Goal: Navigation & Orientation: Find specific page/section

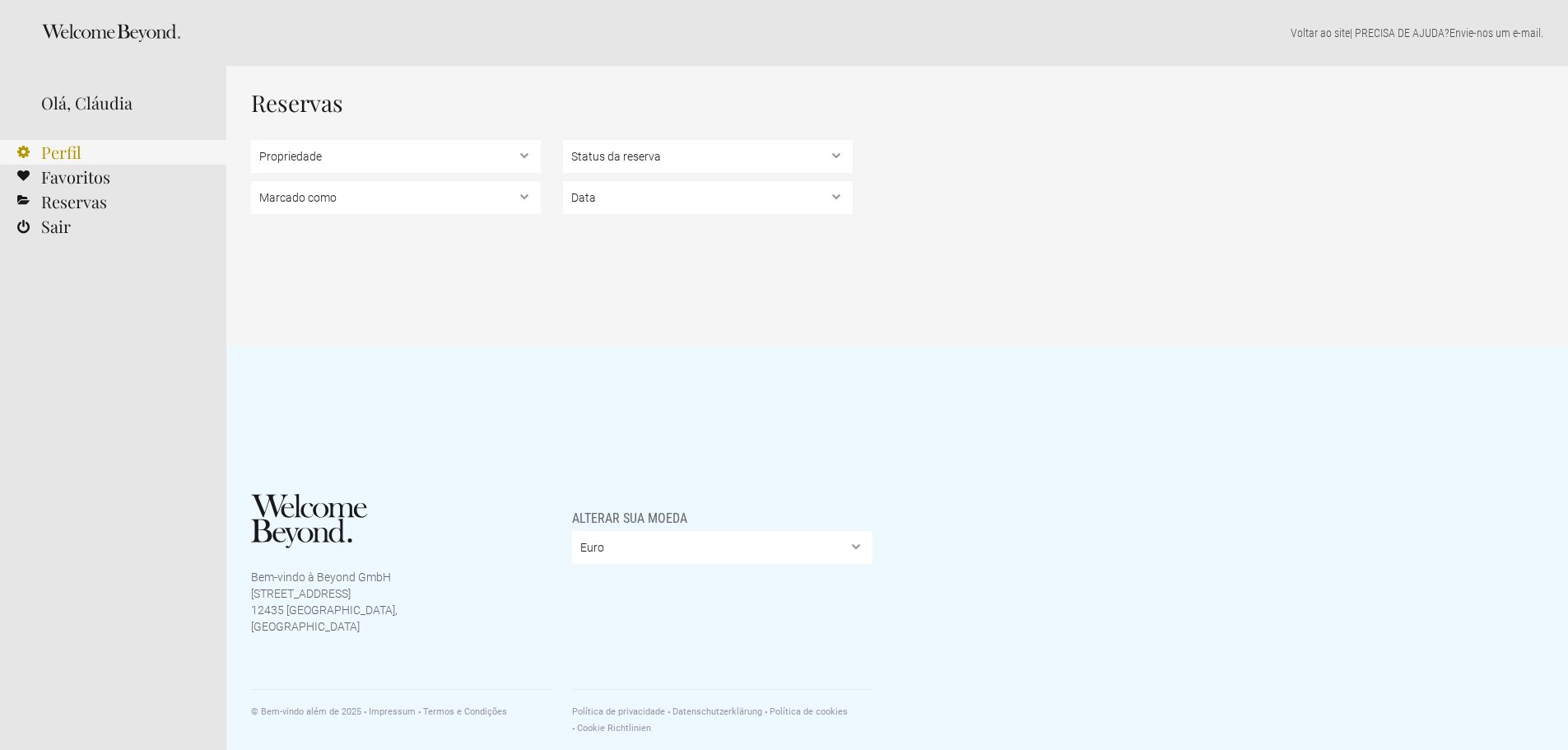
click at [70, 151] on font "Perfil" at bounding box center [61, 151] width 41 height 22
click at [136, 32] on icon at bounding box center [110, 33] width 139 height 18
click at [103, 31] on icon at bounding box center [110, 33] width 139 height 18
